Goal: Task Accomplishment & Management: Complete application form

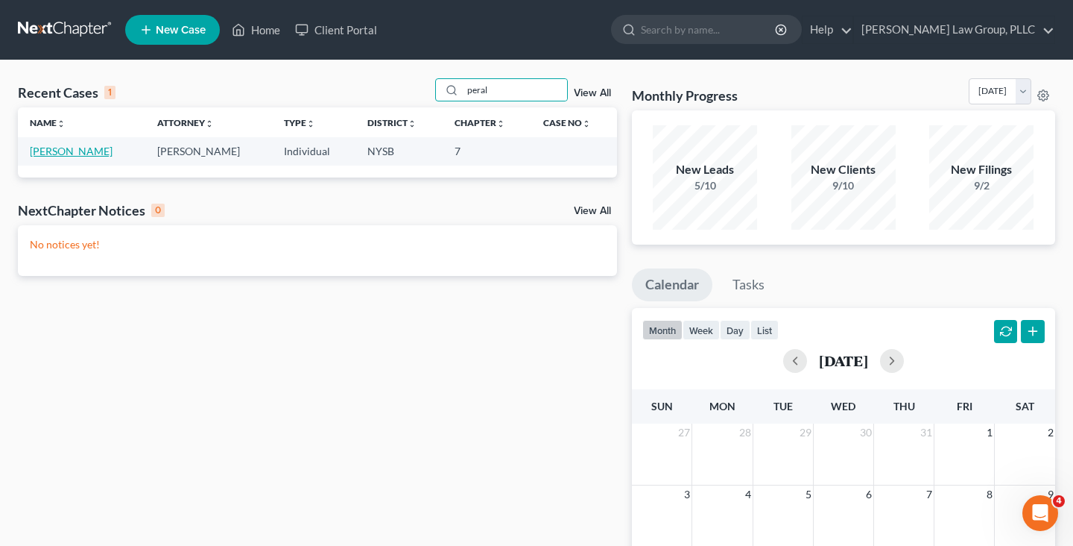
type input "peral"
click at [88, 151] on link "[PERSON_NAME]" at bounding box center [71, 151] width 83 height 13
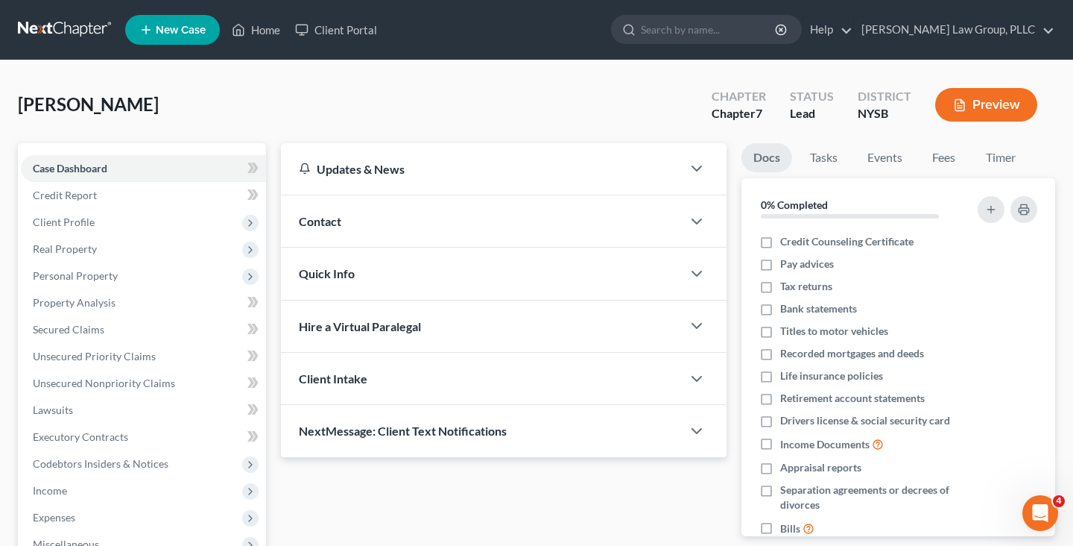
click at [116, 504] on span "Expenses" at bounding box center [143, 517] width 245 height 27
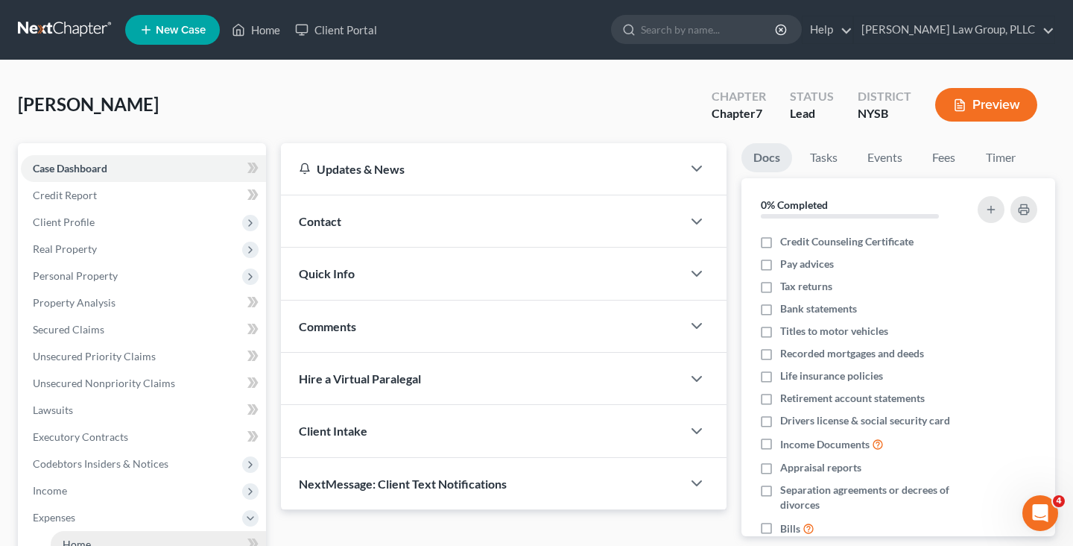
click at [118, 531] on link "Home" at bounding box center [158, 544] width 215 height 27
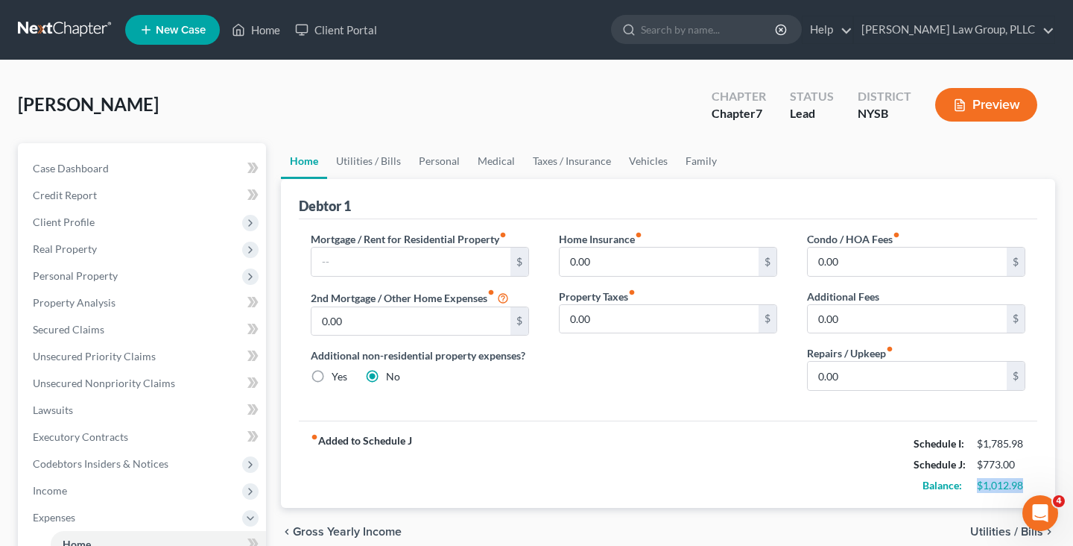
copy div "$1,012.98"
drag, startPoint x: 977, startPoint y: 484, endPoint x: 1023, endPoint y: 484, distance: 45.5
click at [1023, 484] on div "$1,012.98" at bounding box center [1001, 485] width 48 height 15
click at [148, 356] on span "Unsecured Priority Claims" at bounding box center [94, 356] width 123 height 13
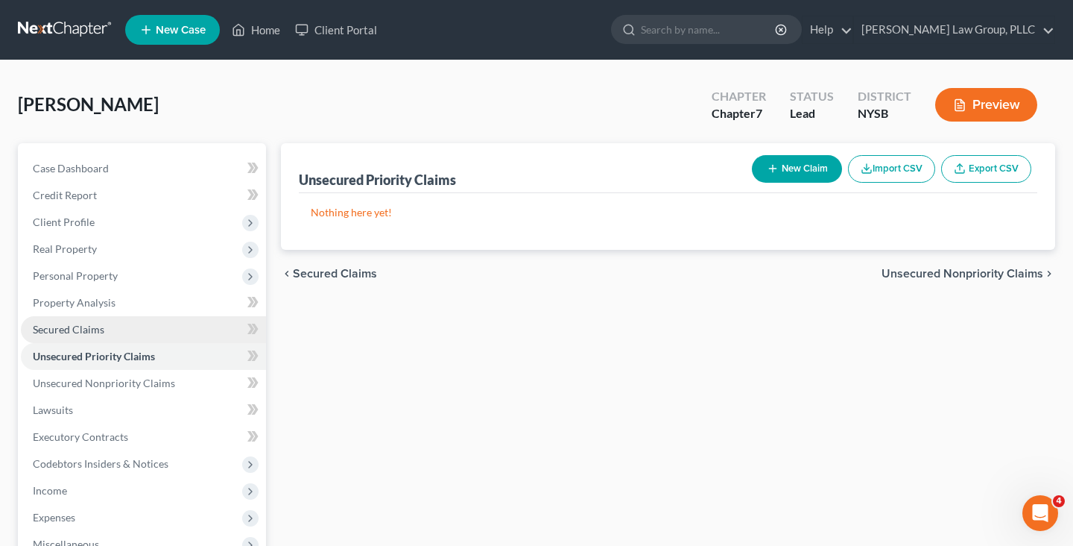
click at [139, 333] on link "Secured Claims" at bounding box center [143, 329] width 245 height 27
click at [129, 361] on span "Unsecured Priority Claims" at bounding box center [94, 356] width 123 height 13
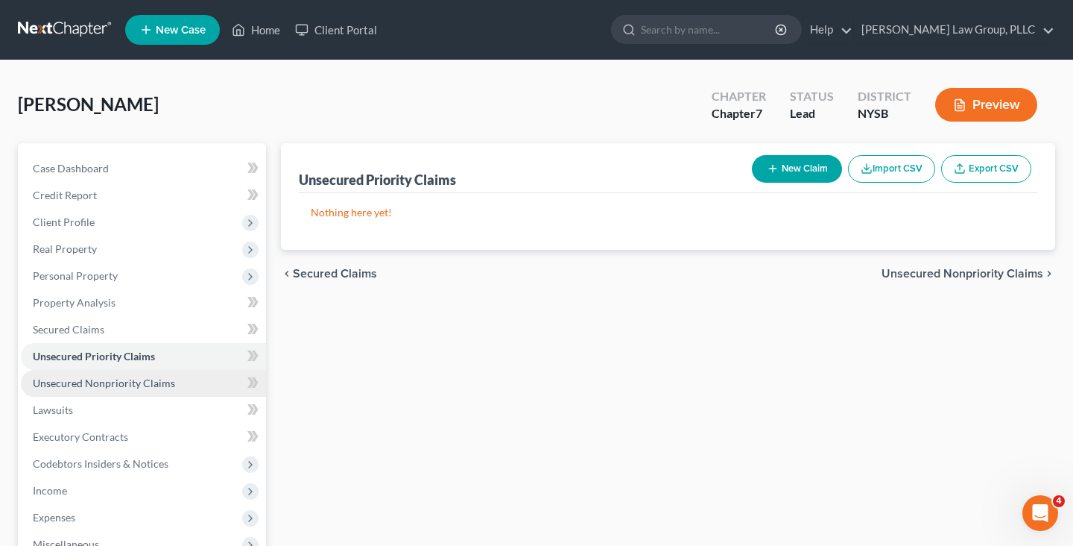
click at [129, 379] on span "Unsecured Nonpriority Claims" at bounding box center [104, 382] width 142 height 13
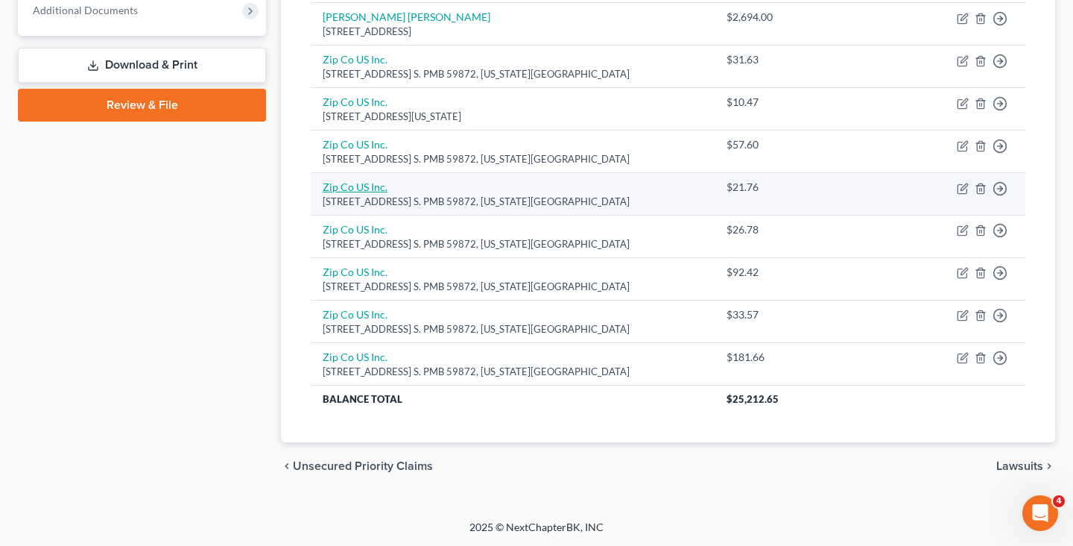
scroll to position [124, 0]
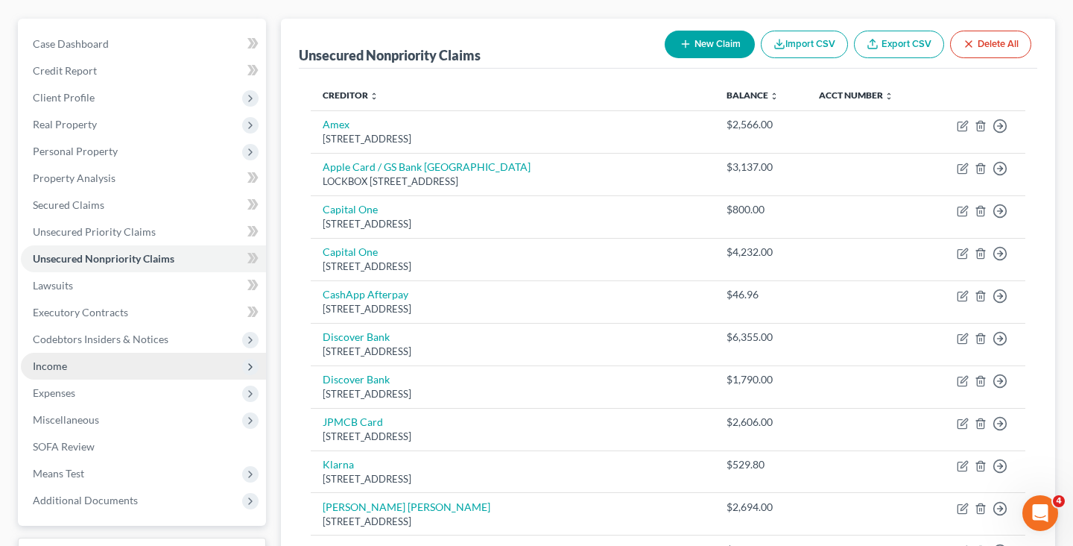
click at [130, 372] on span "Income" at bounding box center [143, 366] width 245 height 27
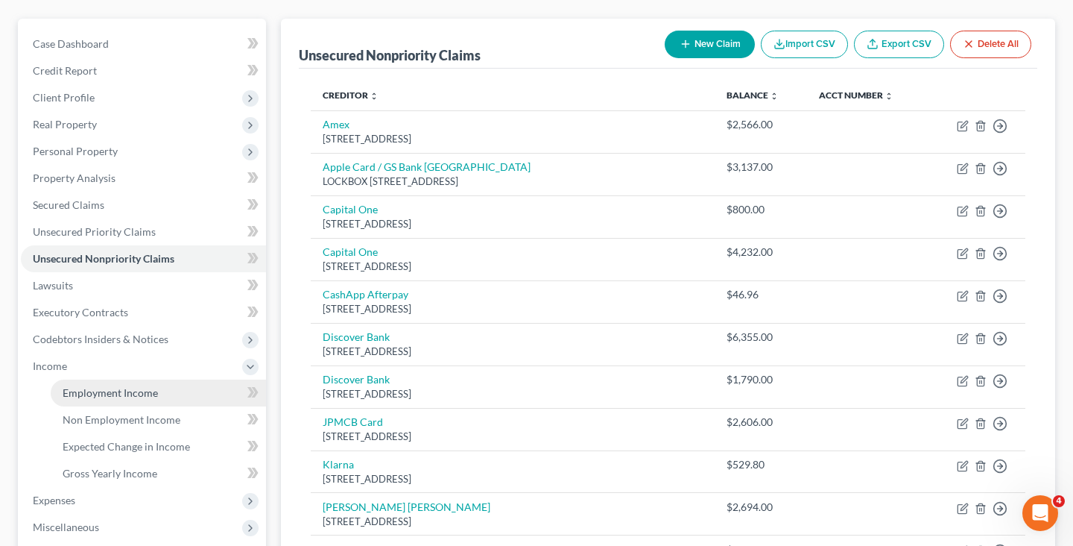
click at [119, 398] on link "Employment Income" at bounding box center [158, 392] width 215 height 27
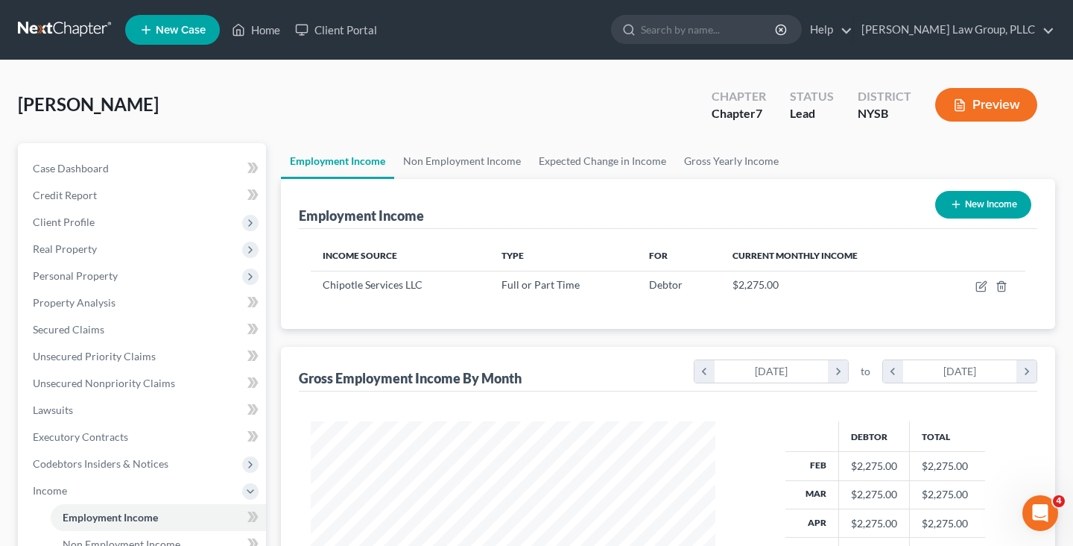
scroll to position [267, 434]
click at [979, 285] on icon "button" at bounding box center [982, 286] width 12 height 12
select select "0"
select select "4"
select select "2"
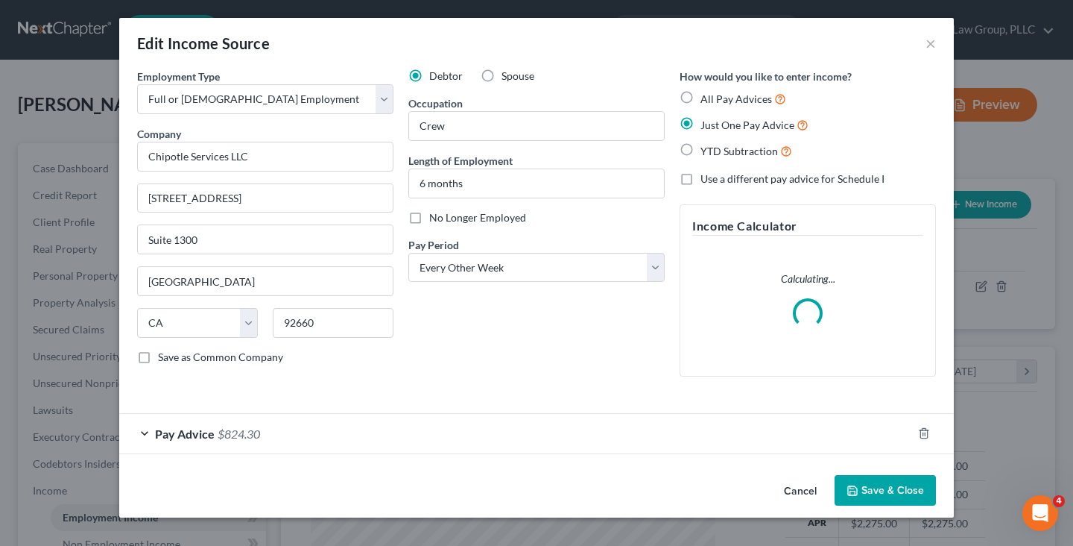
click at [528, 434] on div "Pay Advice $824.30" at bounding box center [515, 434] width 793 height 40
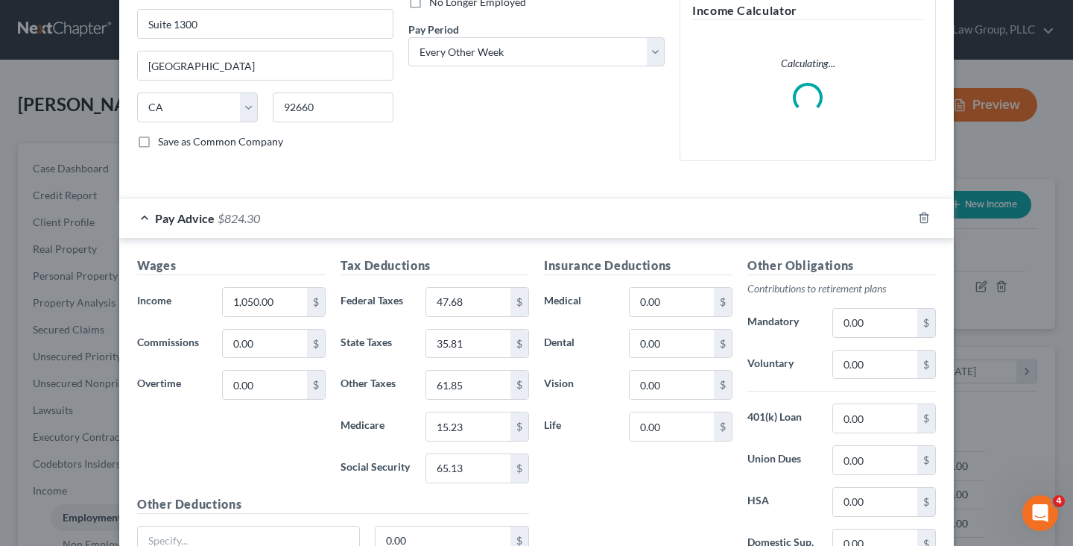
scroll to position [354, 0]
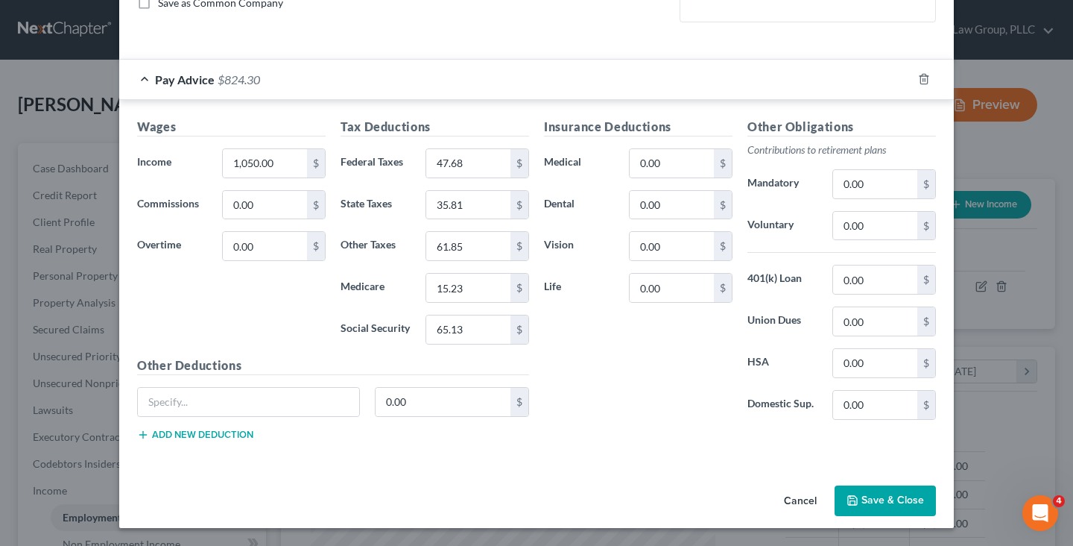
click at [807, 496] on button "Cancel" at bounding box center [800, 502] width 57 height 30
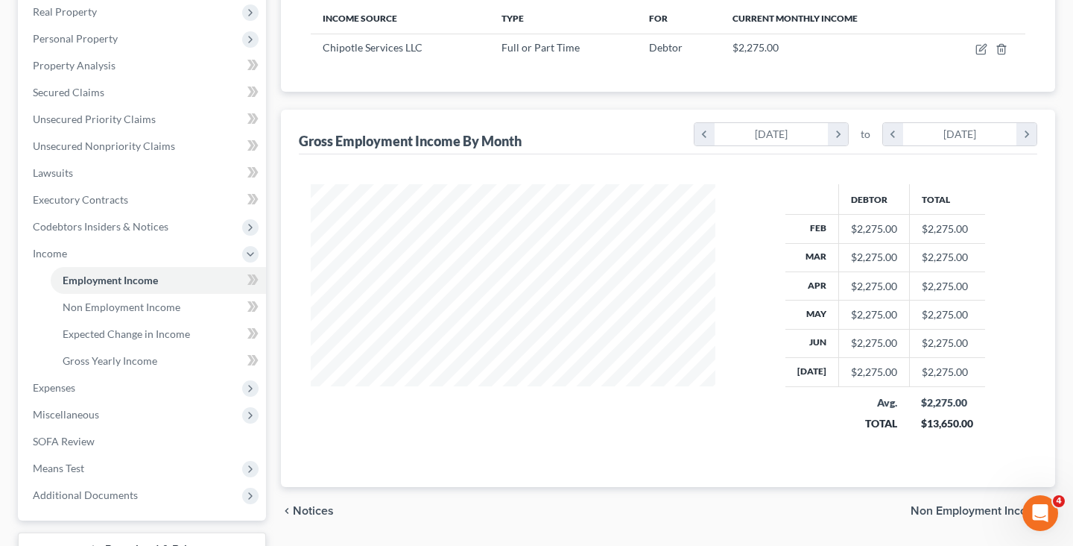
scroll to position [353, 0]
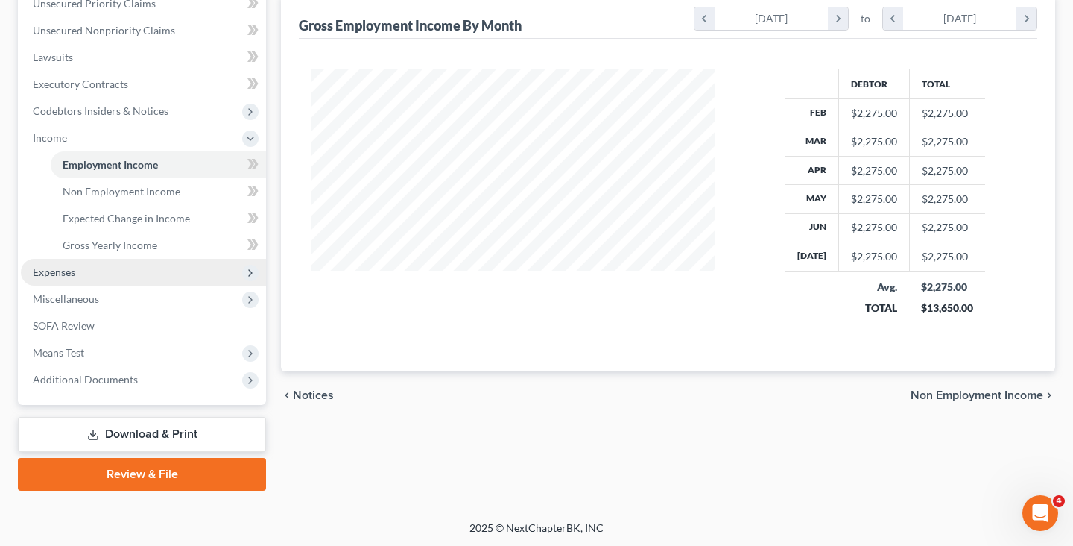
click at [63, 265] on span "Expenses" at bounding box center [54, 271] width 42 height 13
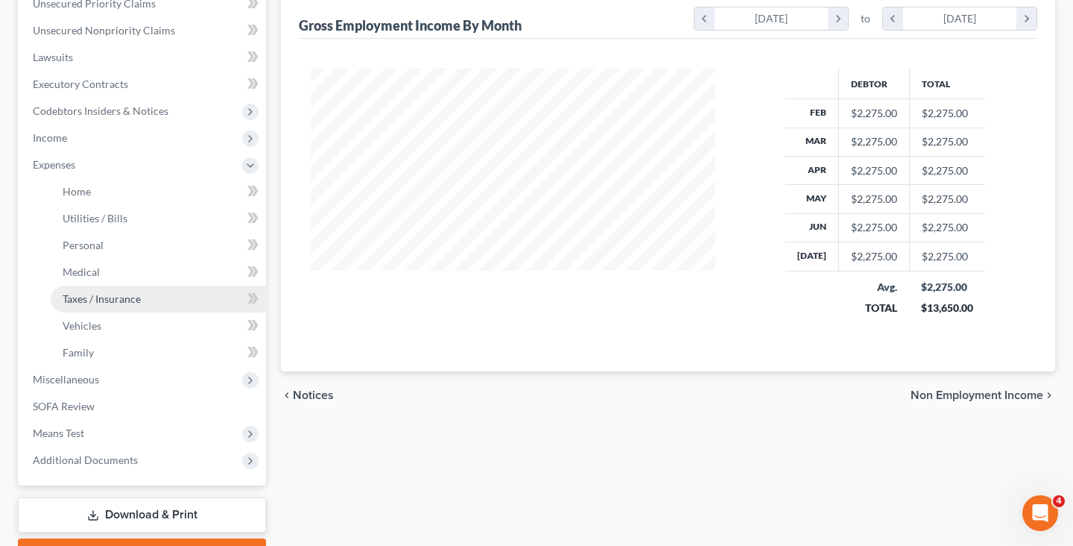
click at [82, 299] on span "Taxes / Insurance" at bounding box center [102, 298] width 78 height 13
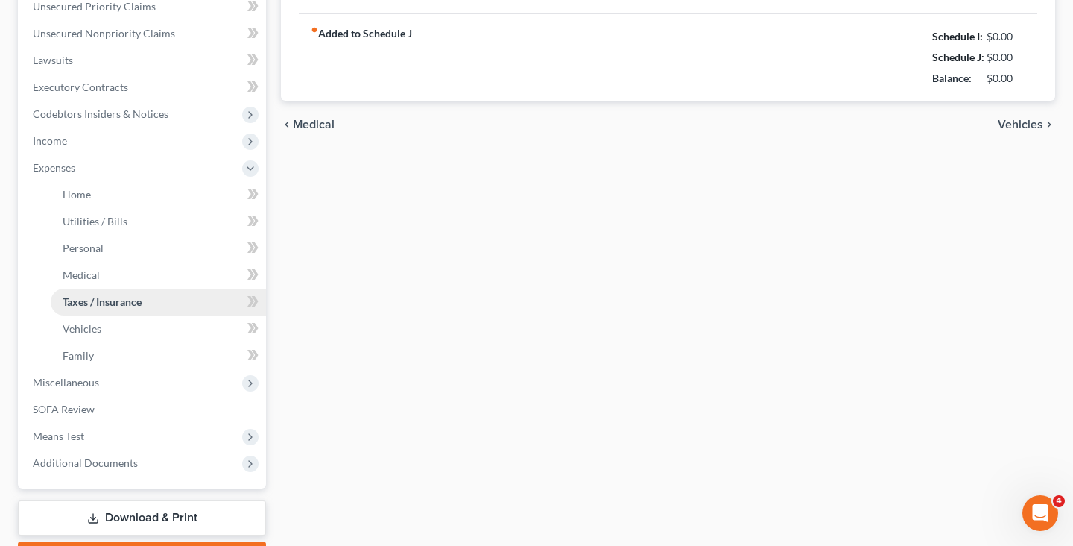
type input "0.00"
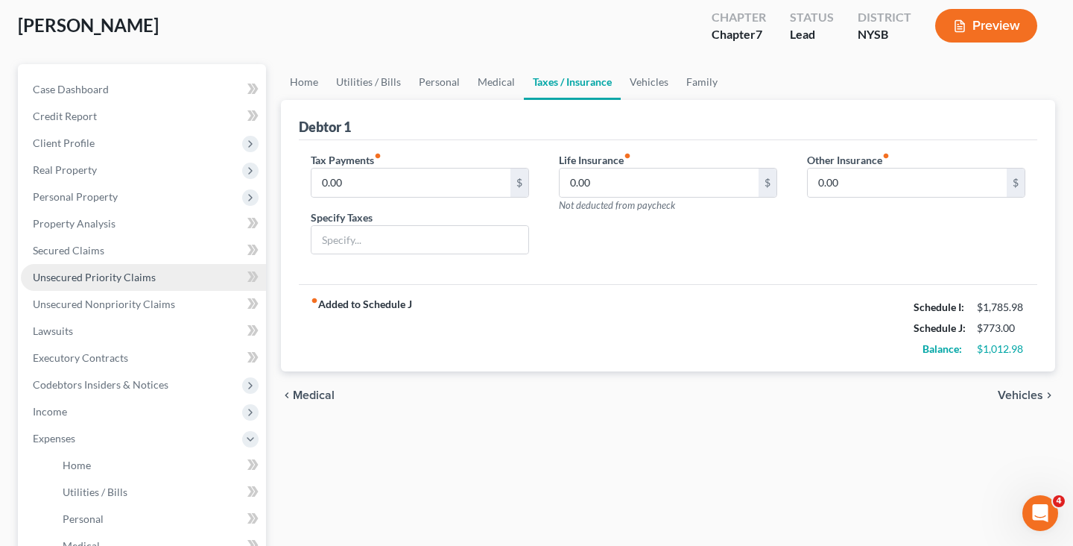
scroll to position [121, 0]
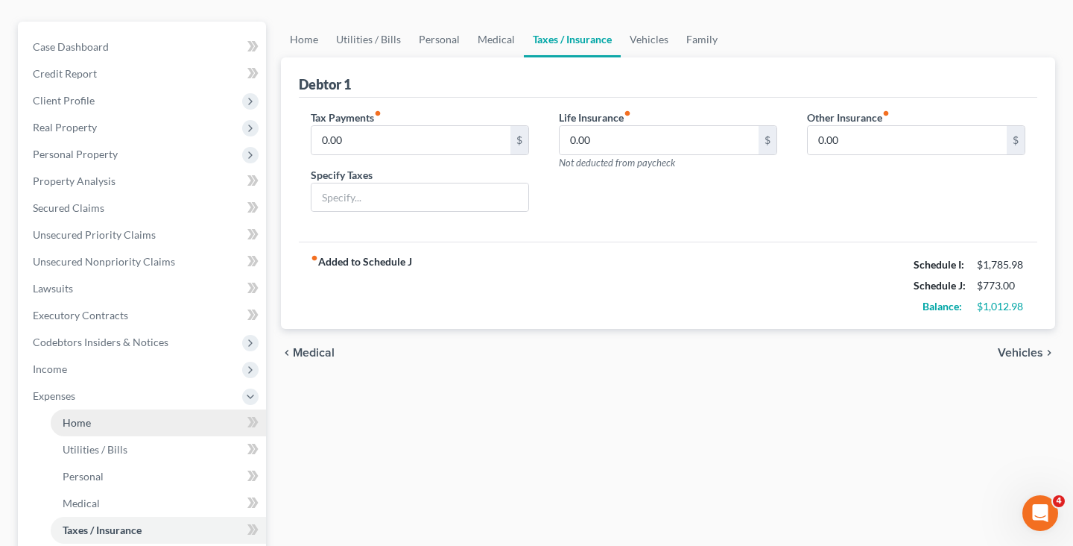
click at [95, 411] on link "Home" at bounding box center [158, 422] width 215 height 27
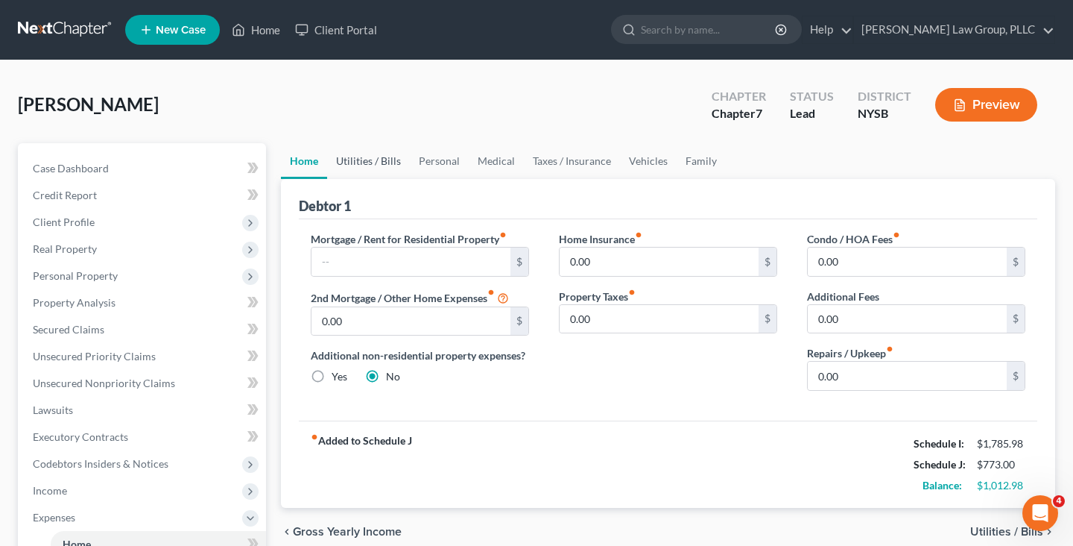
click at [359, 170] on link "Utilities / Bills" at bounding box center [368, 161] width 83 height 36
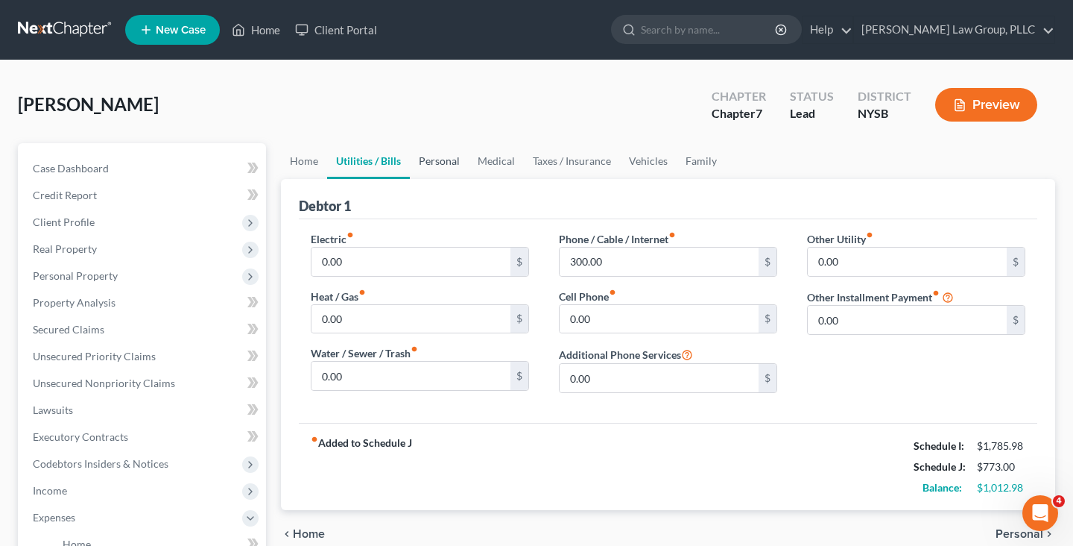
click at [436, 154] on link "Personal" at bounding box center [439, 161] width 59 height 36
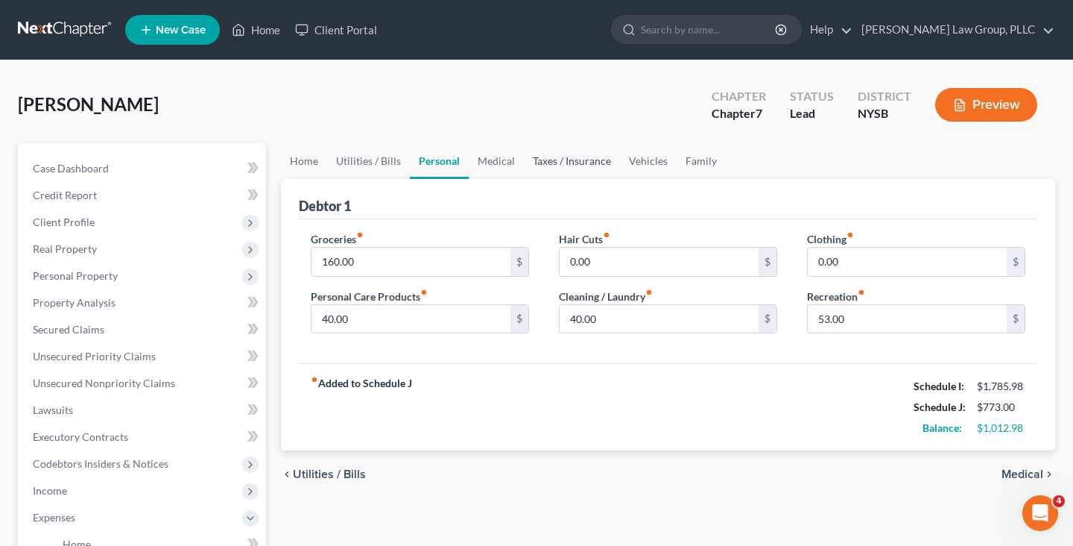
click at [537, 172] on link "Taxes / Insurance" at bounding box center [572, 161] width 96 height 36
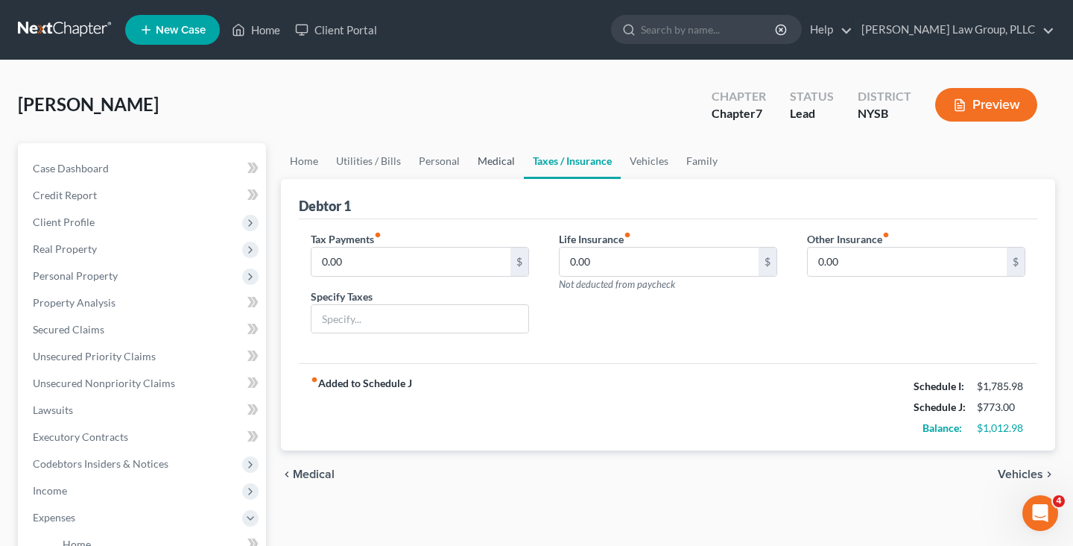
click at [484, 156] on link "Medical" at bounding box center [496, 161] width 55 height 36
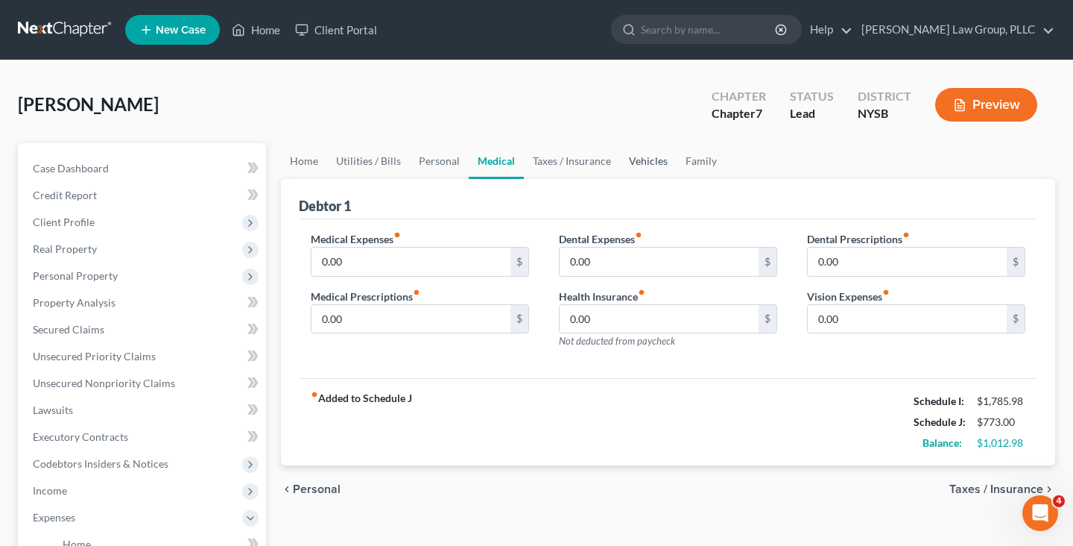
click at [653, 171] on link "Vehicles" at bounding box center [648, 161] width 57 height 36
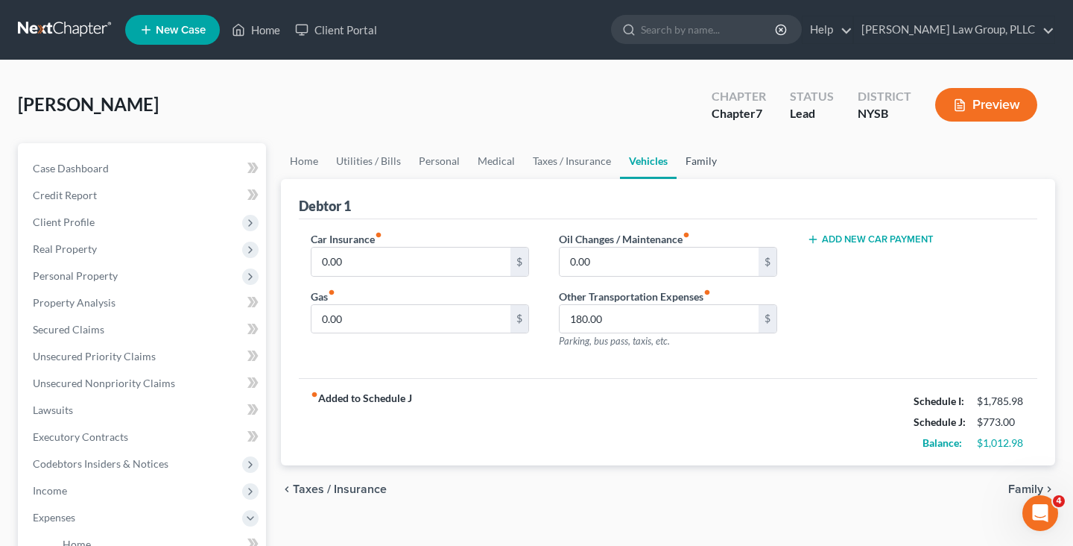
click at [697, 169] on link "Family" at bounding box center [701, 161] width 49 height 36
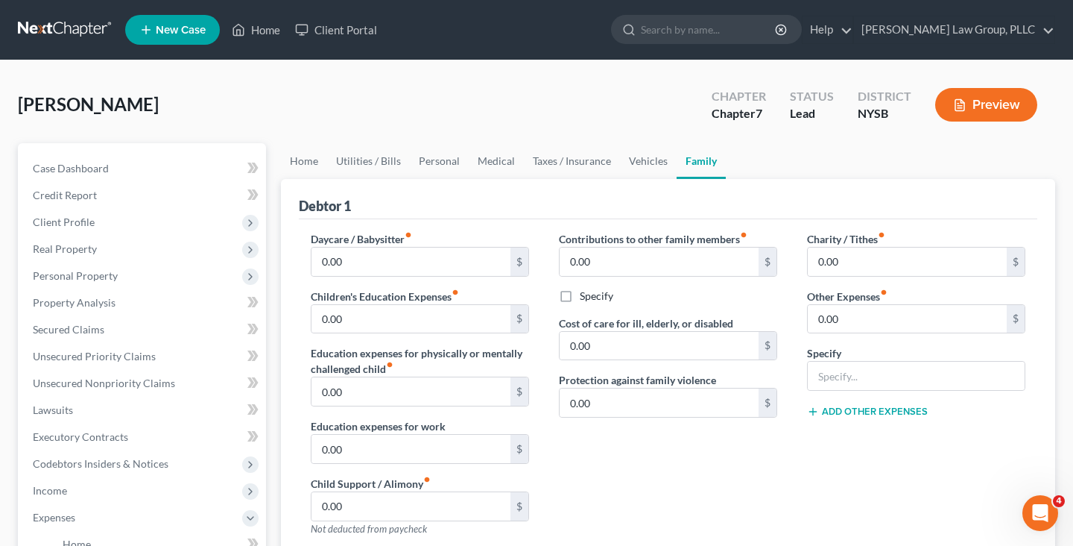
click at [41, 24] on link at bounding box center [65, 29] width 95 height 27
